Goal: Check status

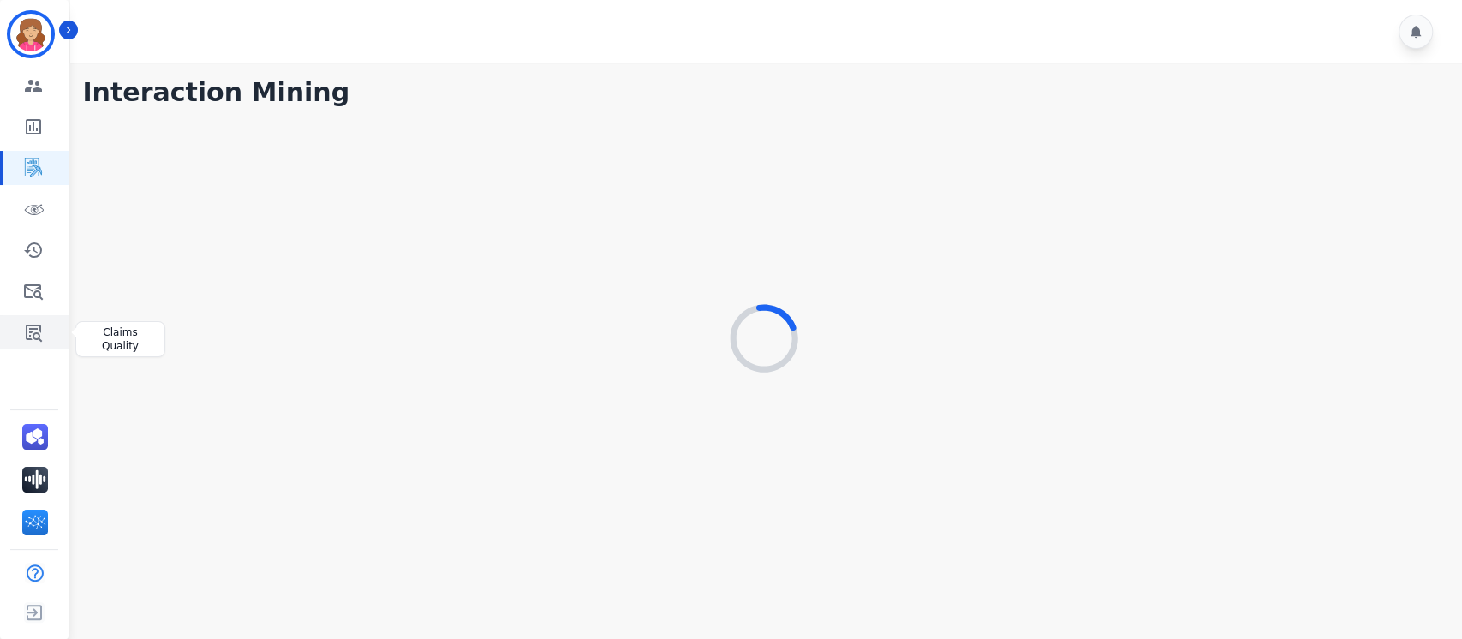
click at [35, 334] on icon "Sidebar" at bounding box center [33, 332] width 21 height 21
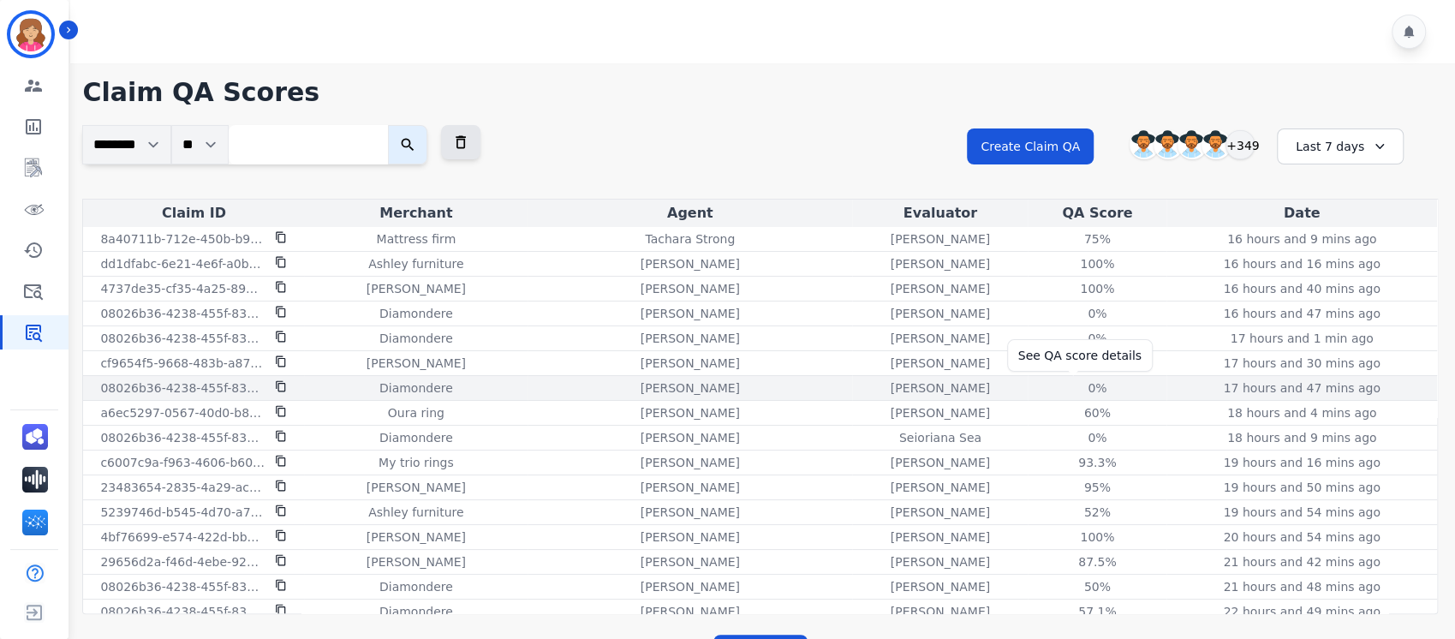
click at [1070, 387] on div "0%" at bounding box center [1096, 387] width 77 height 17
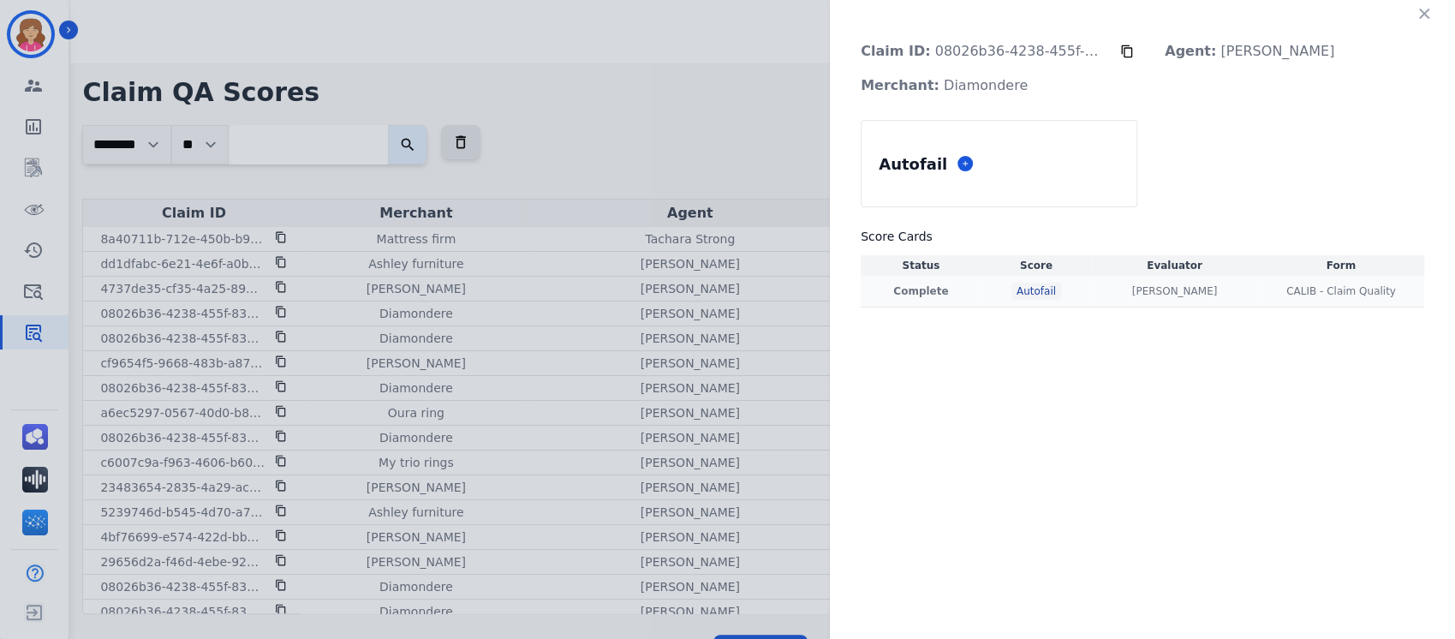
click at [915, 288] on p "Complete" at bounding box center [921, 291] width 114 height 14
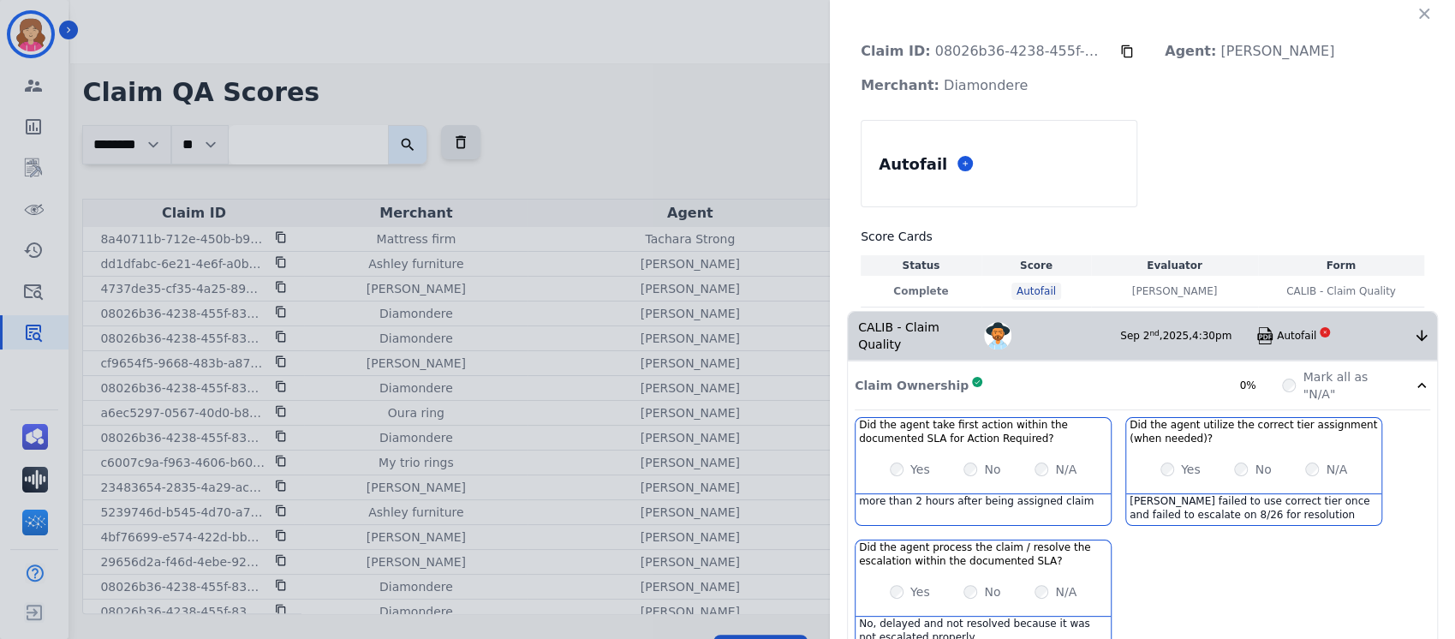
click at [1256, 327] on img at bounding box center [1264, 335] width 17 height 17
drag, startPoint x: 914, startPoint y: 45, endPoint x: 1096, endPoint y: 43, distance: 182.4
click at [1096, 43] on p "Claim ID: 08026b36-4238-455f-832e-bcdcc263af9a" at bounding box center [983, 51] width 273 height 34
copy p "08026b36-4238-455f-832e-bc"
